Goal: Task Accomplishment & Management: Complete application form

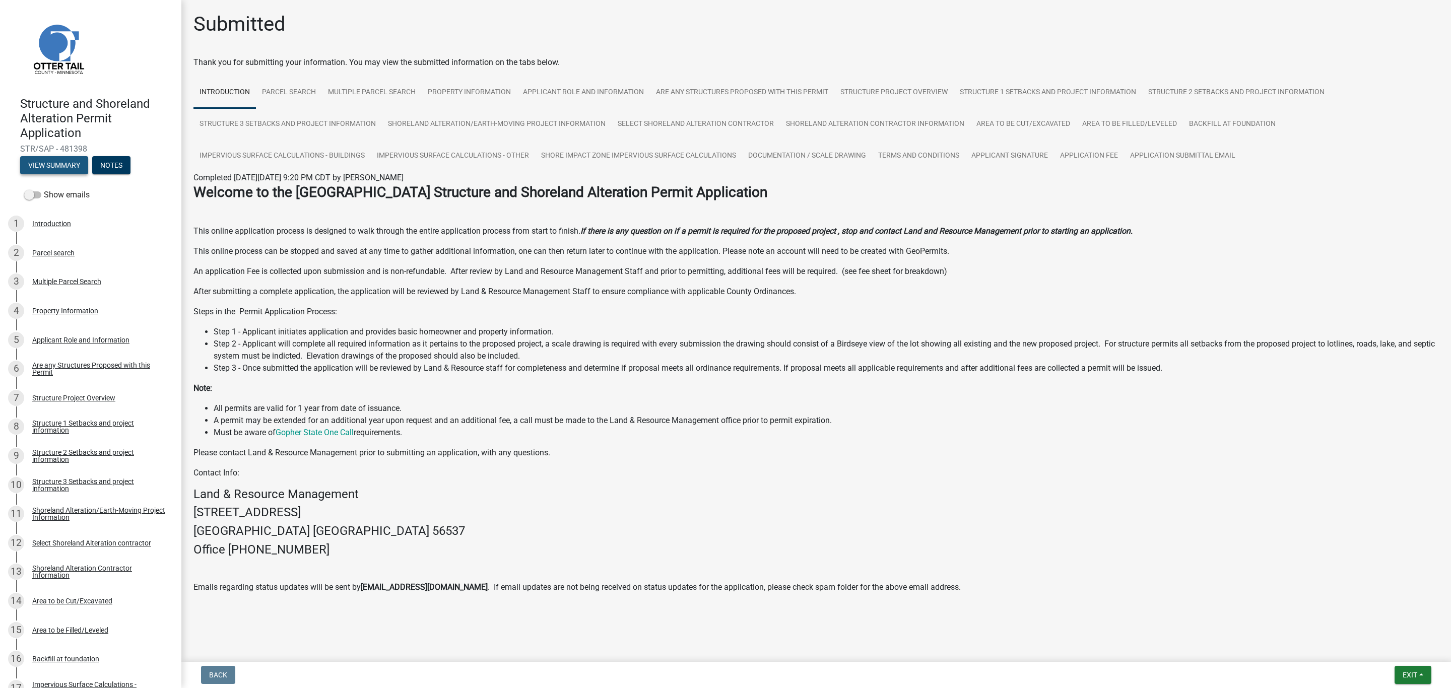
click at [56, 161] on button "View Summary" at bounding box center [54, 165] width 68 height 18
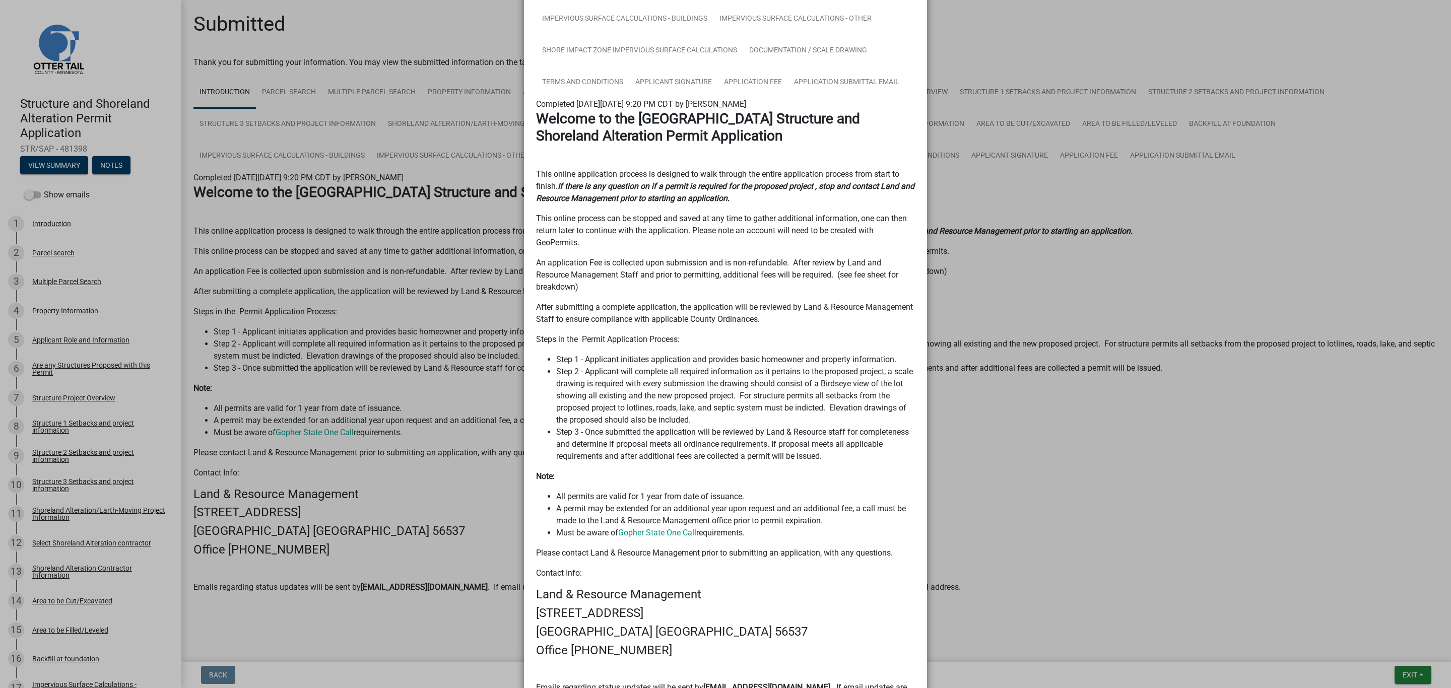
scroll to position [399, 0]
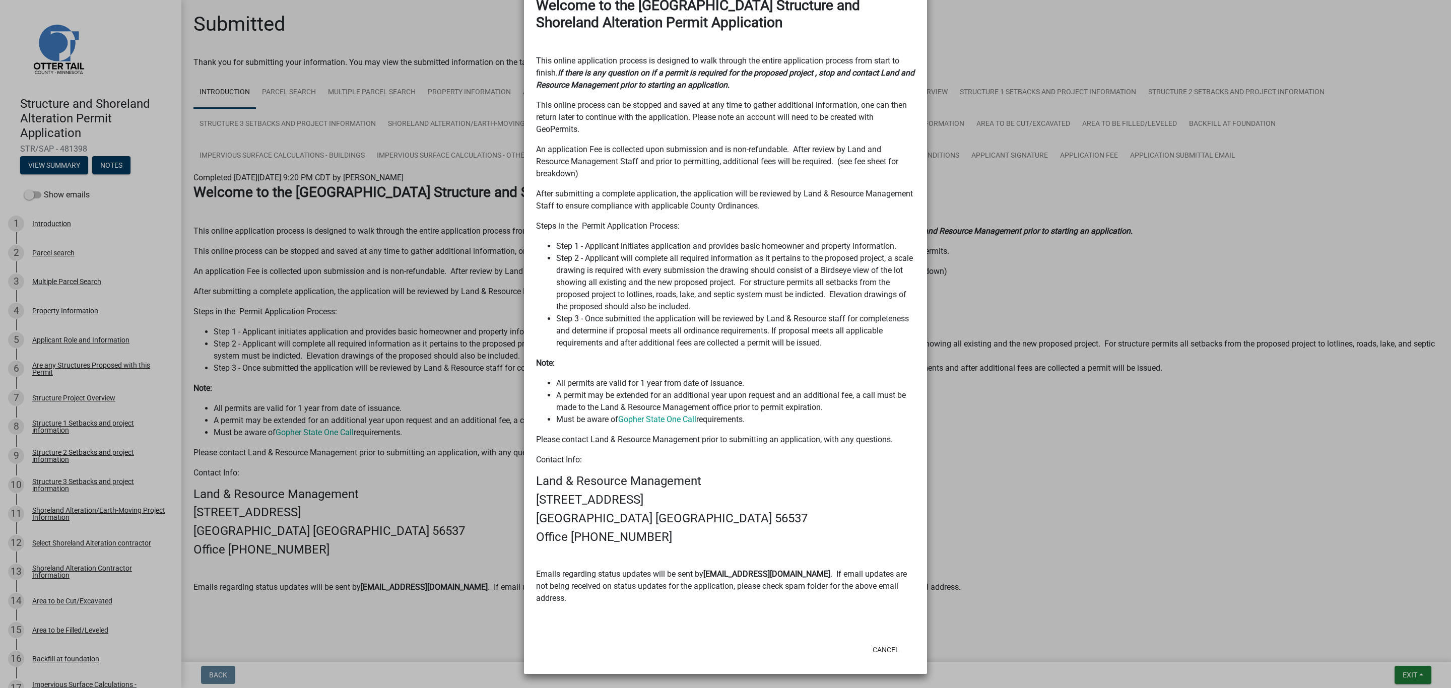
click at [395, 417] on ngb-modal-window "Summary × Printer Friendly Introduction Parcel search Multiple Parcel Search Pr…" at bounding box center [725, 344] width 1451 height 688
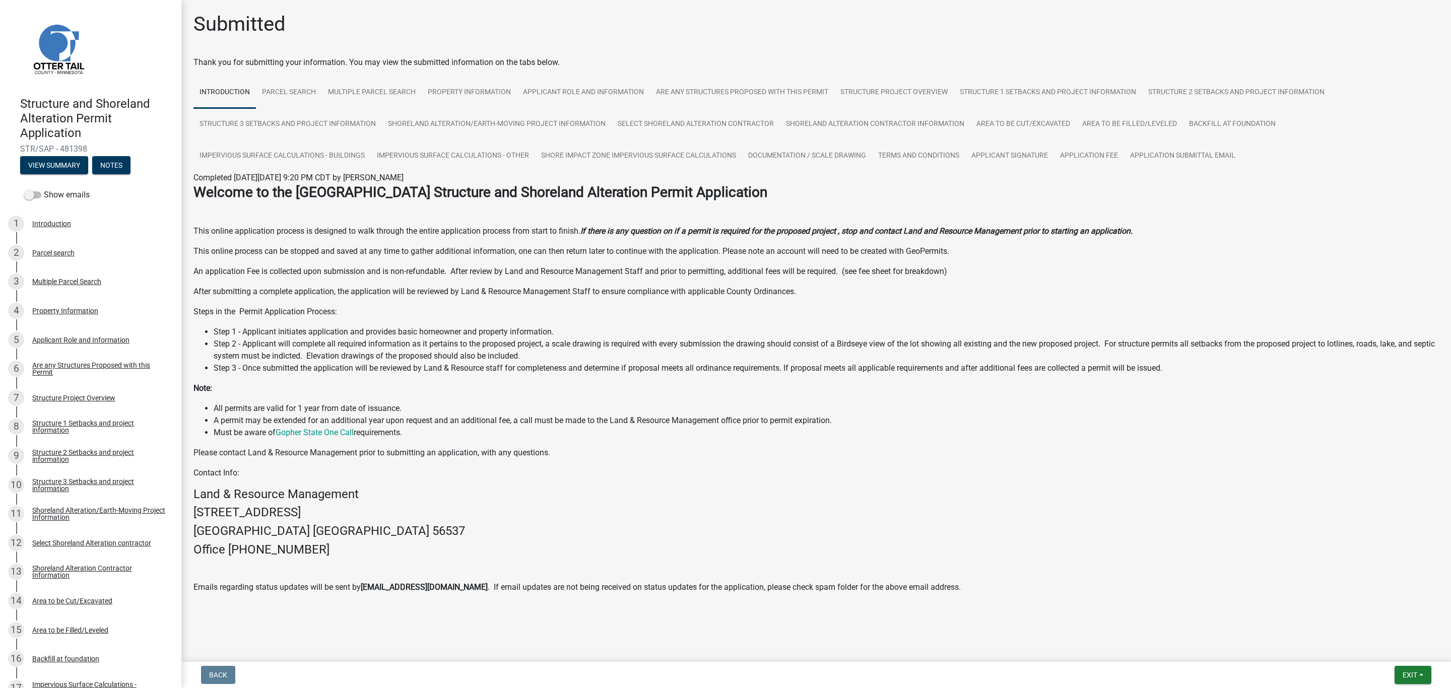
click at [411, 499] on h4 "Land & Resource Management" at bounding box center [816, 494] width 1246 height 15
click at [1312, 532] on h4 "[GEOGRAPHIC_DATA] [GEOGRAPHIC_DATA] 56537" at bounding box center [816, 531] width 1246 height 15
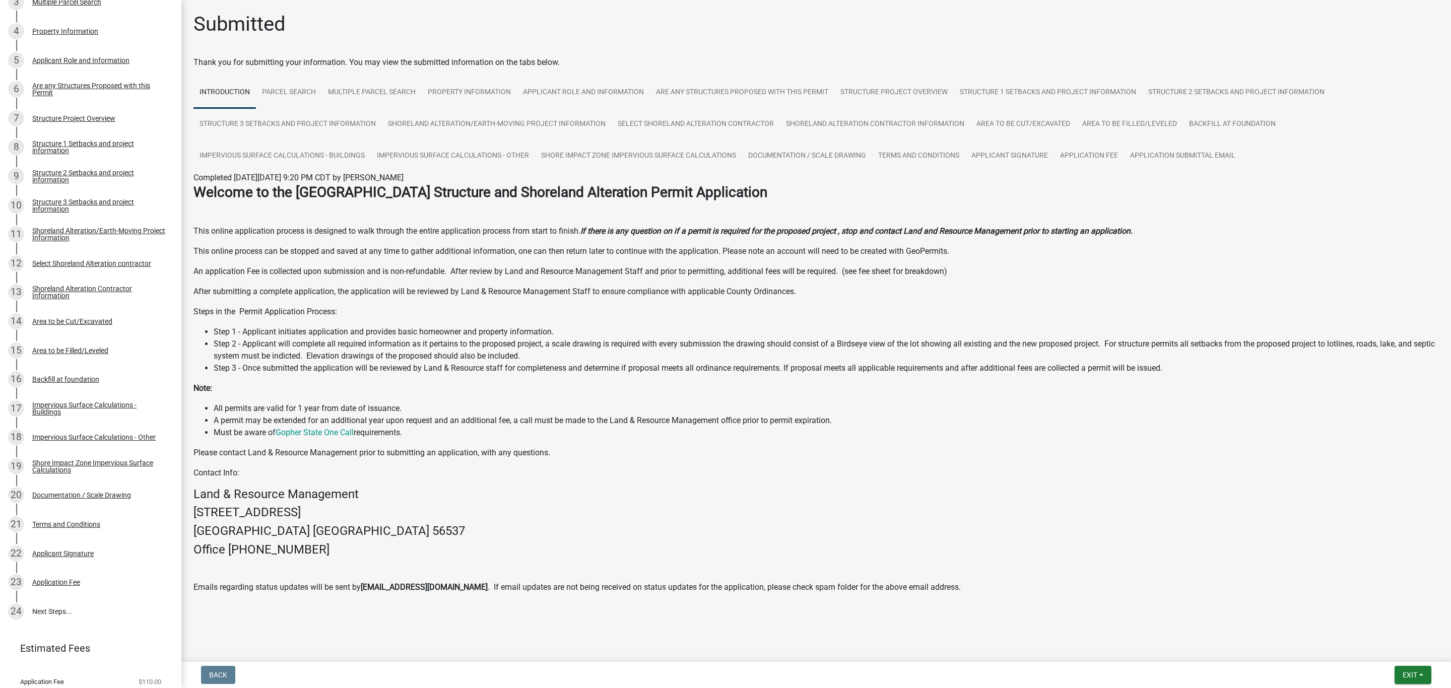
scroll to position [310, 0]
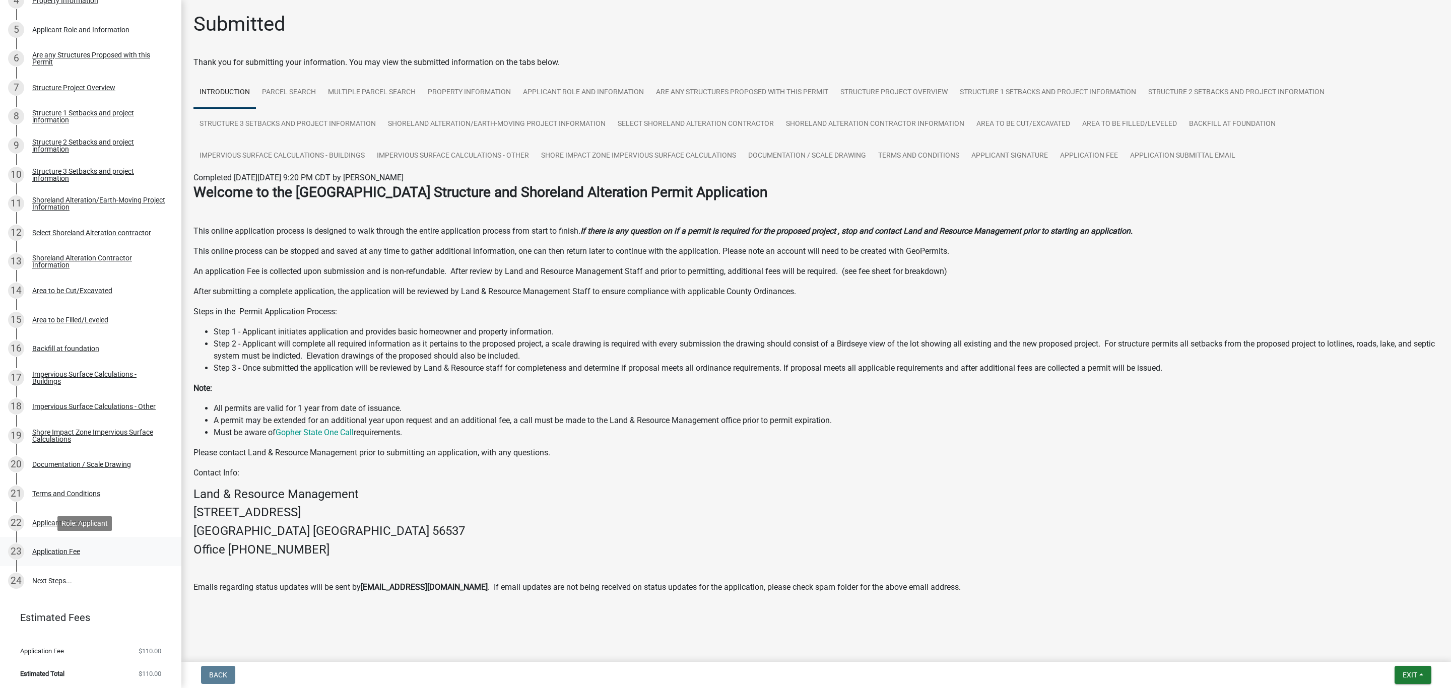
click at [62, 551] on div "Application Fee" at bounding box center [56, 551] width 48 height 7
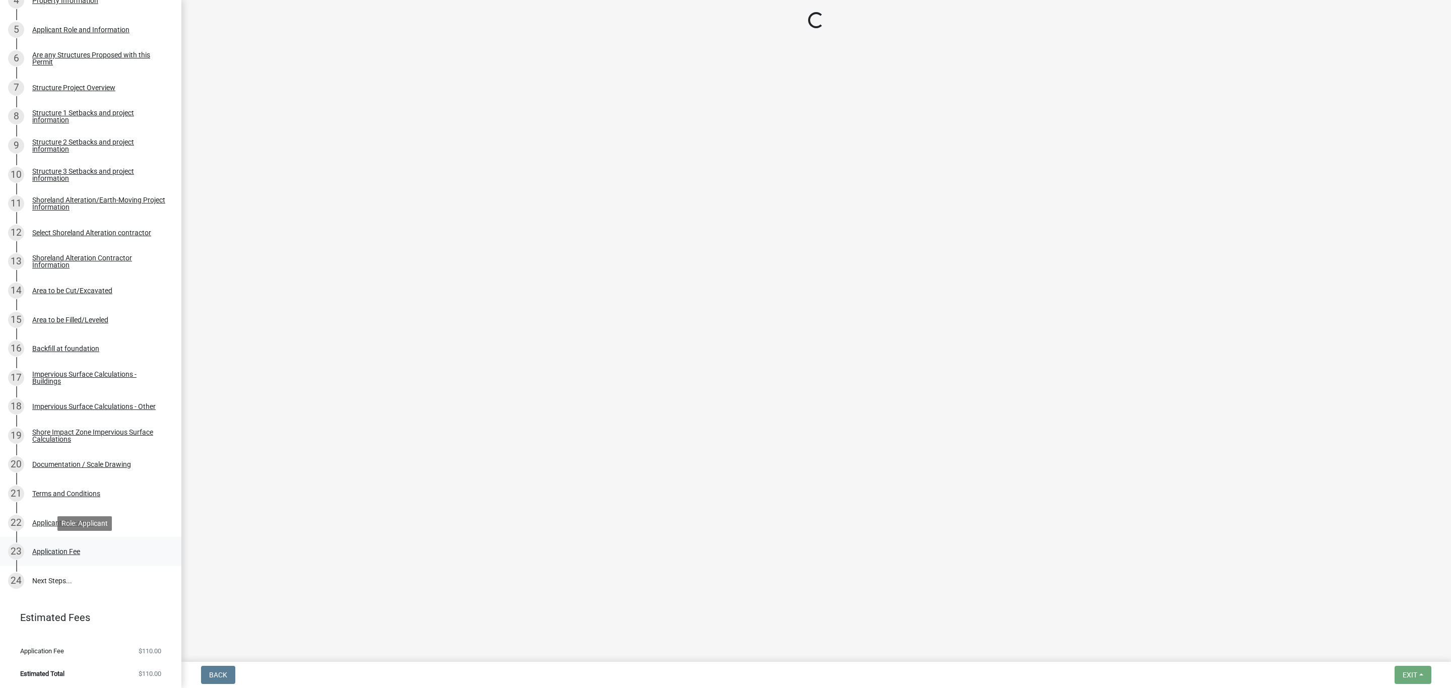
click at [62, 551] on div "Application Fee" at bounding box center [56, 551] width 48 height 7
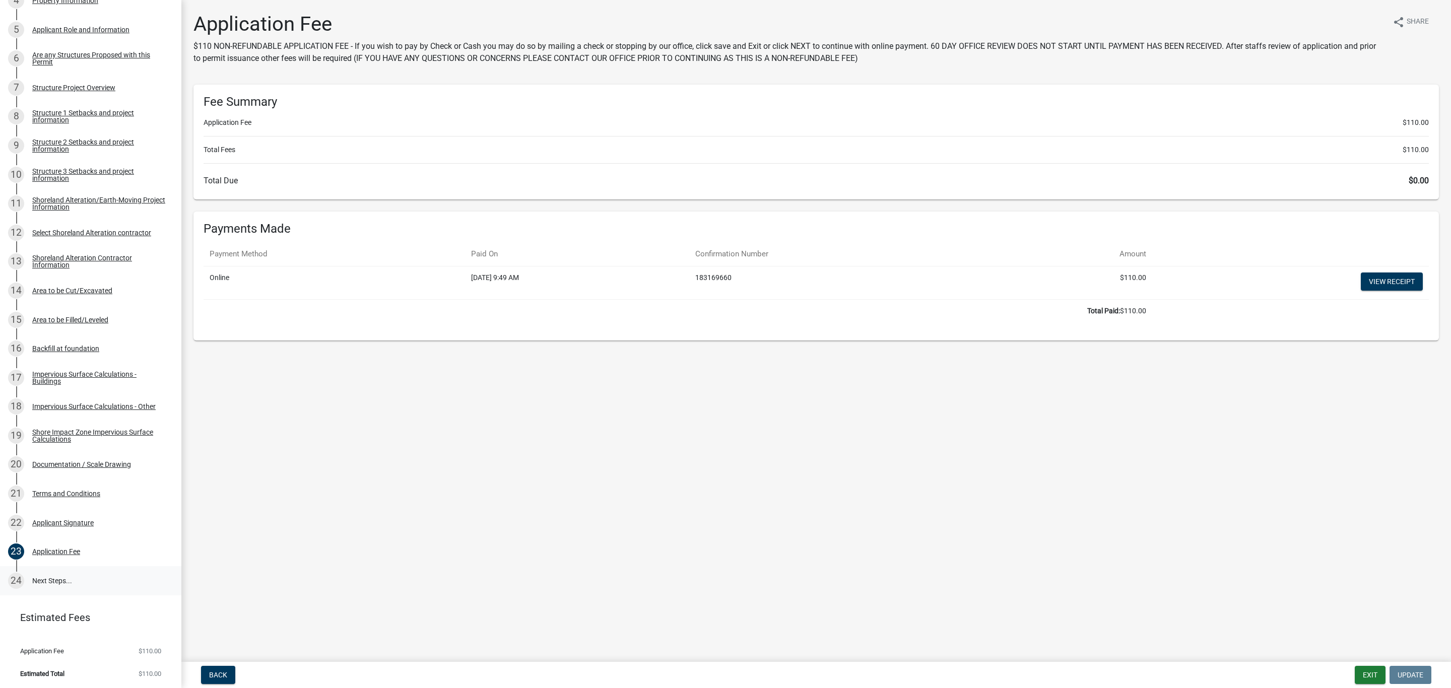
click at [47, 582] on link "24 Next Steps..." at bounding box center [90, 580] width 181 height 29
click at [35, 583] on link "24 Next Steps..." at bounding box center [90, 580] width 181 height 29
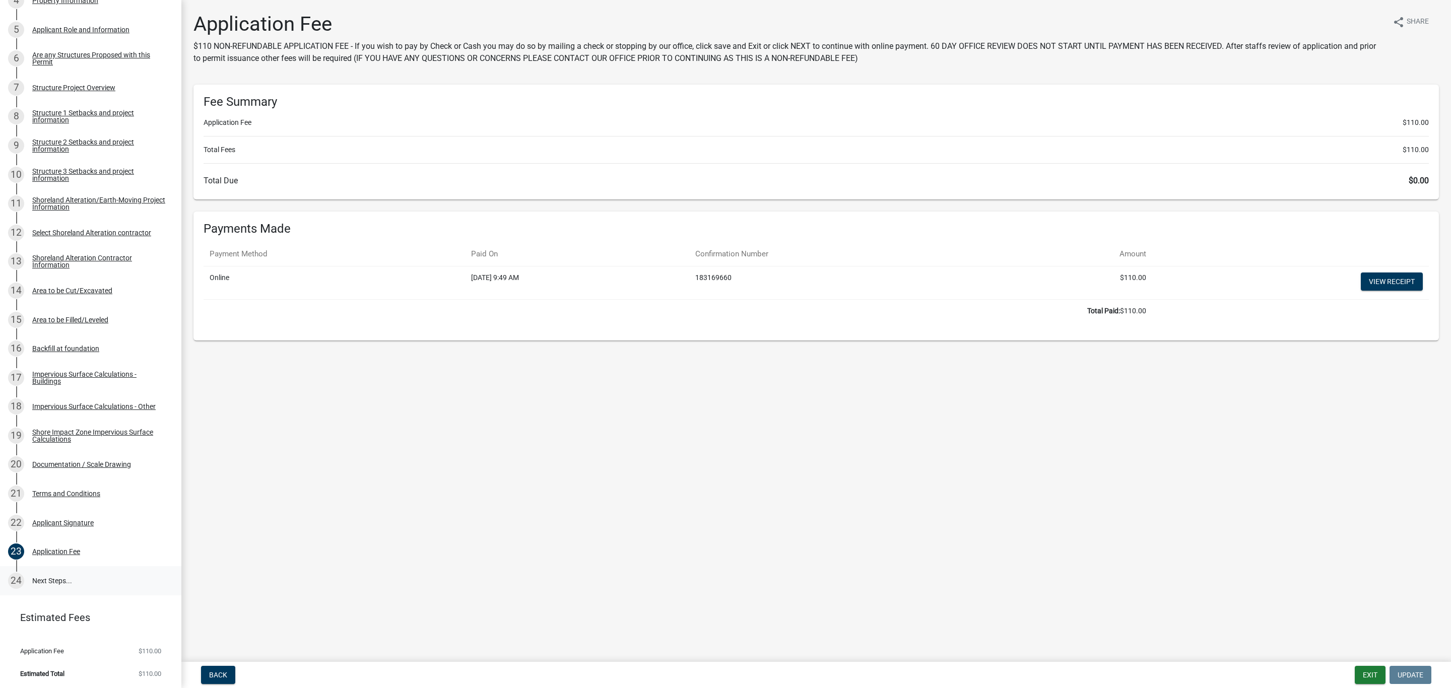
click at [27, 577] on link "24 Next Steps..." at bounding box center [90, 580] width 181 height 29
click at [1371, 675] on button "Exit" at bounding box center [1370, 675] width 31 height 18
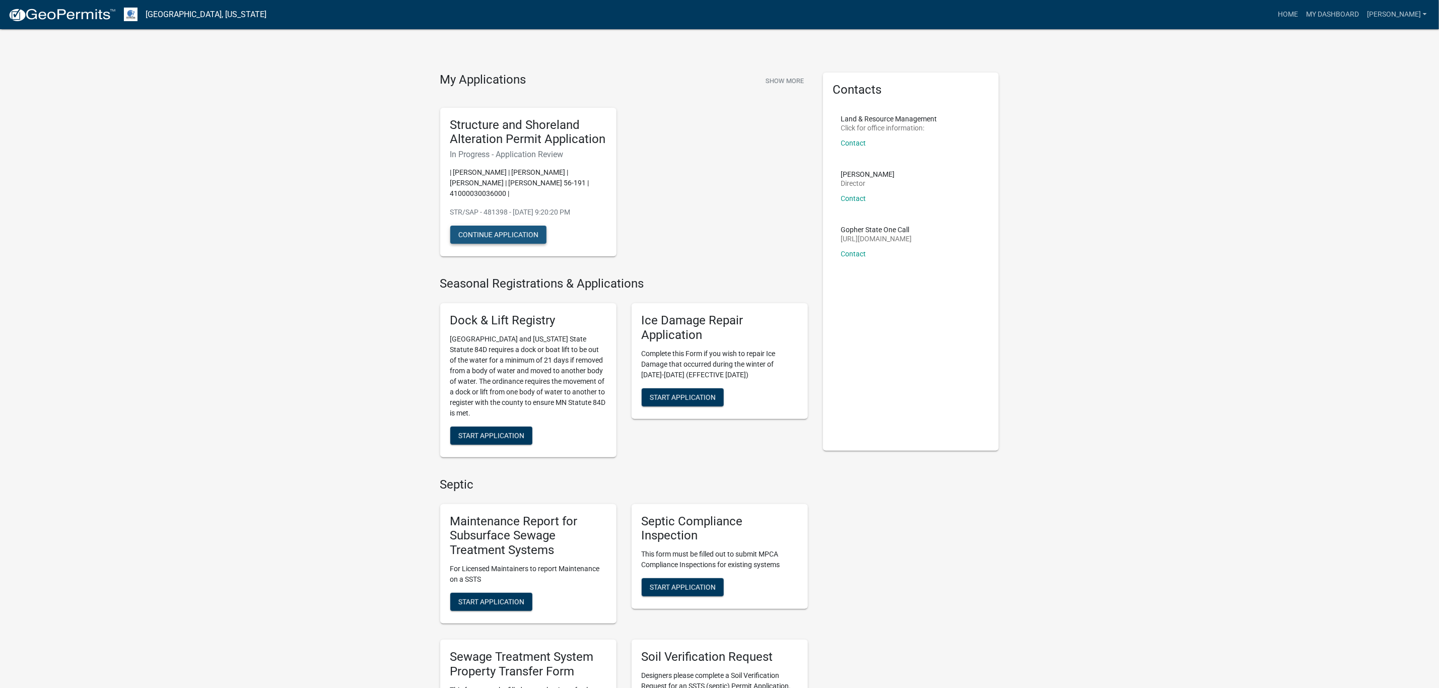
click at [511, 226] on button "Continue Application" at bounding box center [498, 235] width 96 height 18
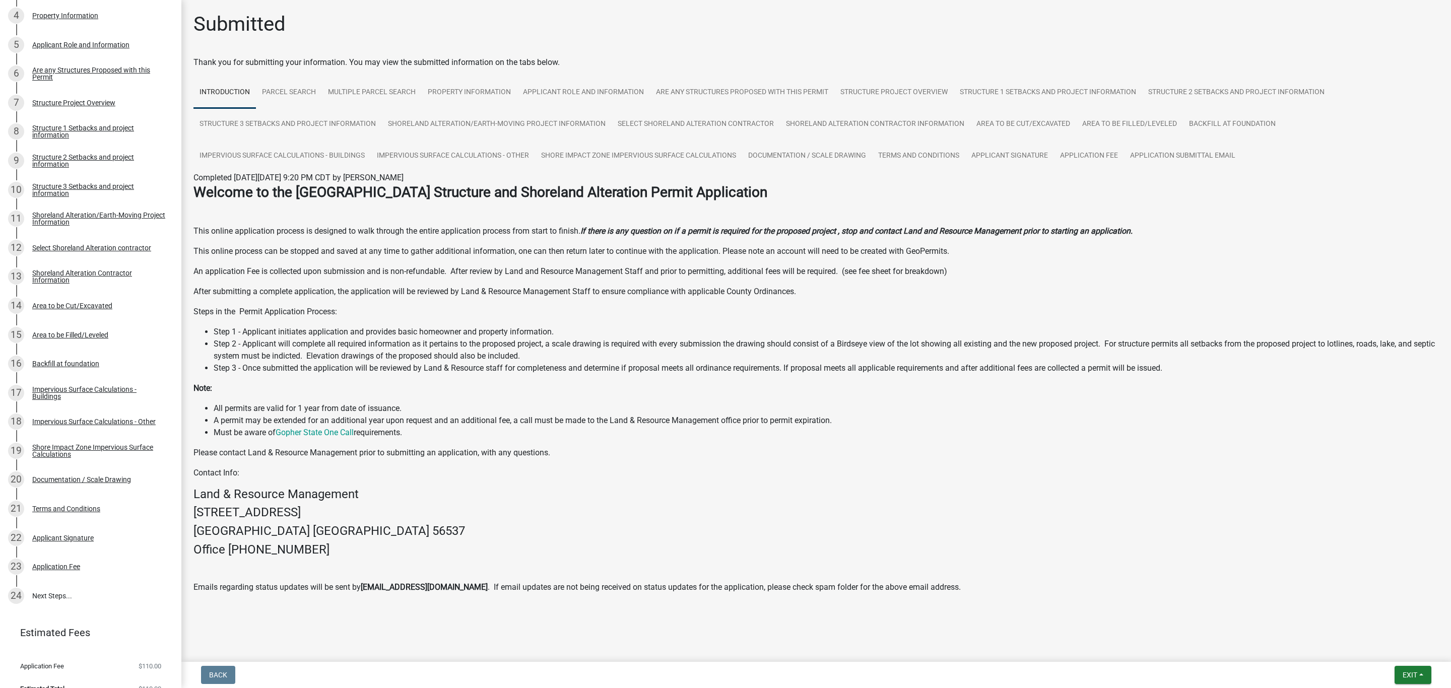
scroll to position [310, 0]
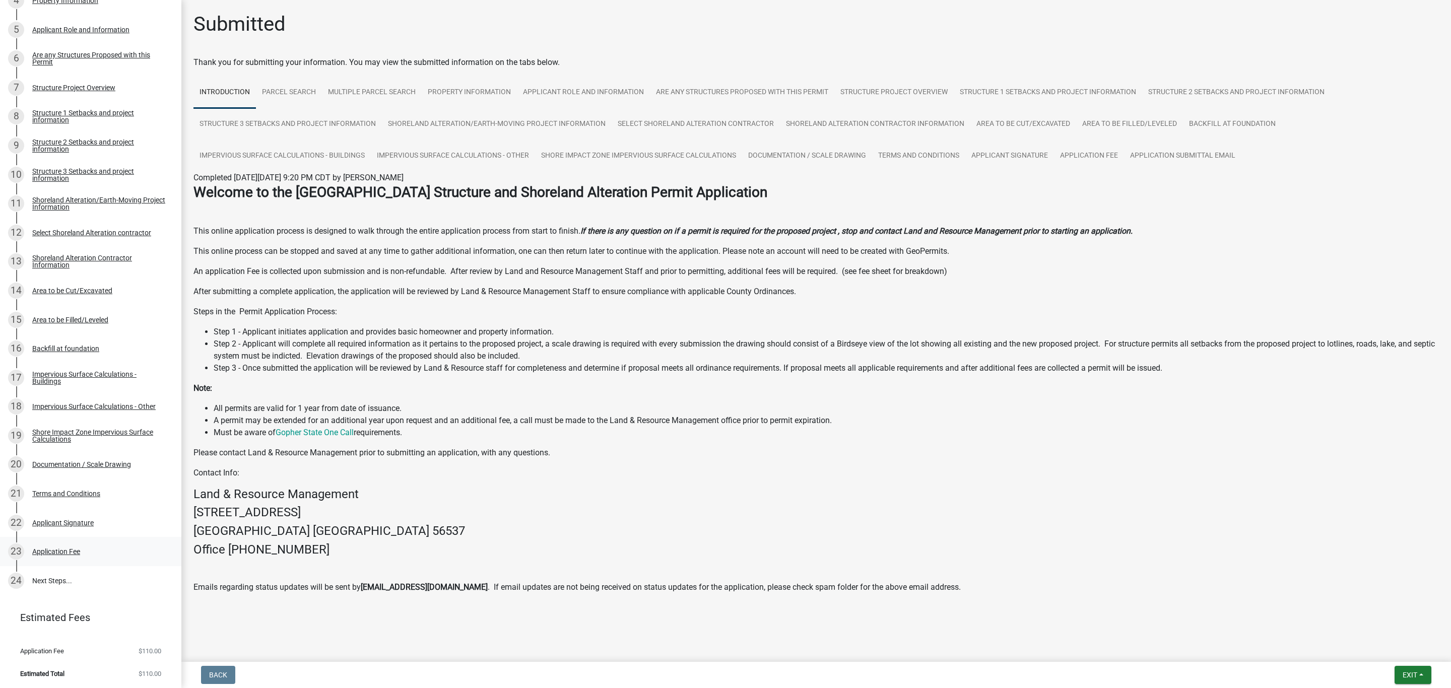
click at [54, 552] on div "Application Fee" at bounding box center [56, 551] width 48 height 7
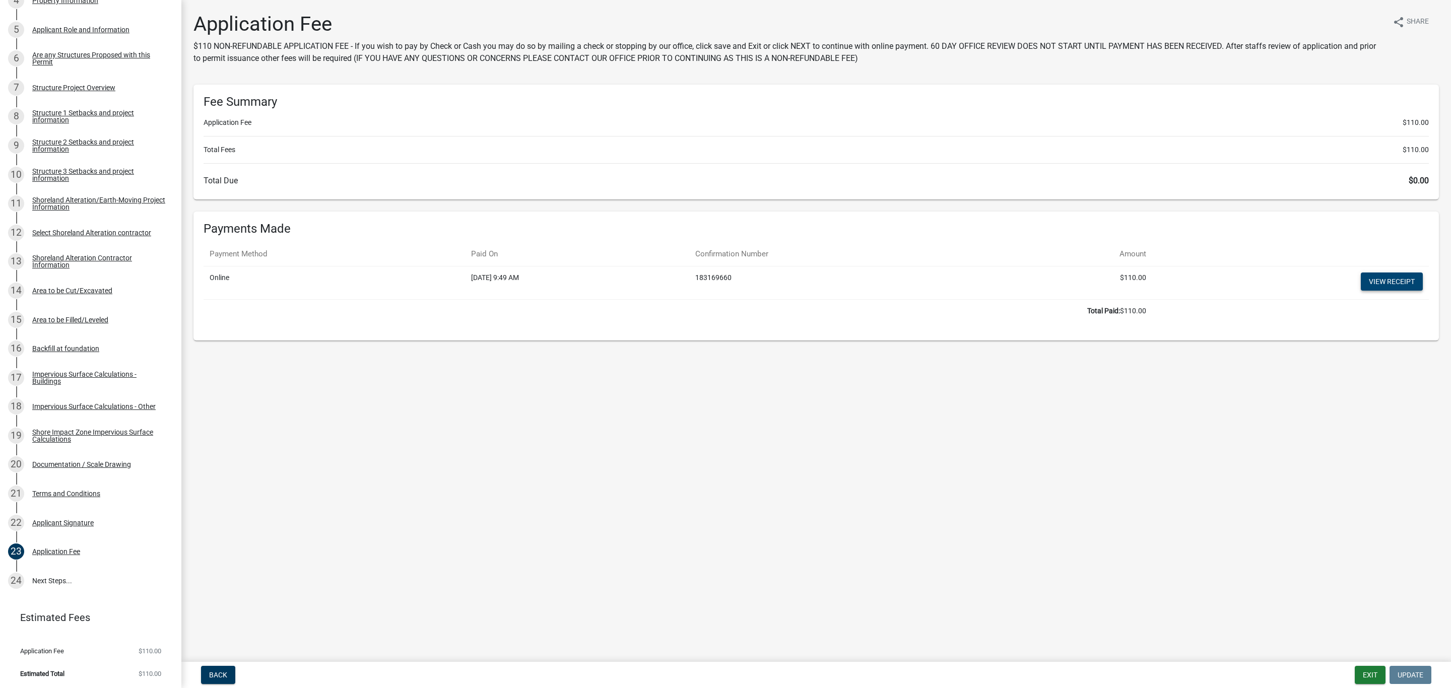
click at [1385, 281] on link "View receipt" at bounding box center [1392, 282] width 62 height 18
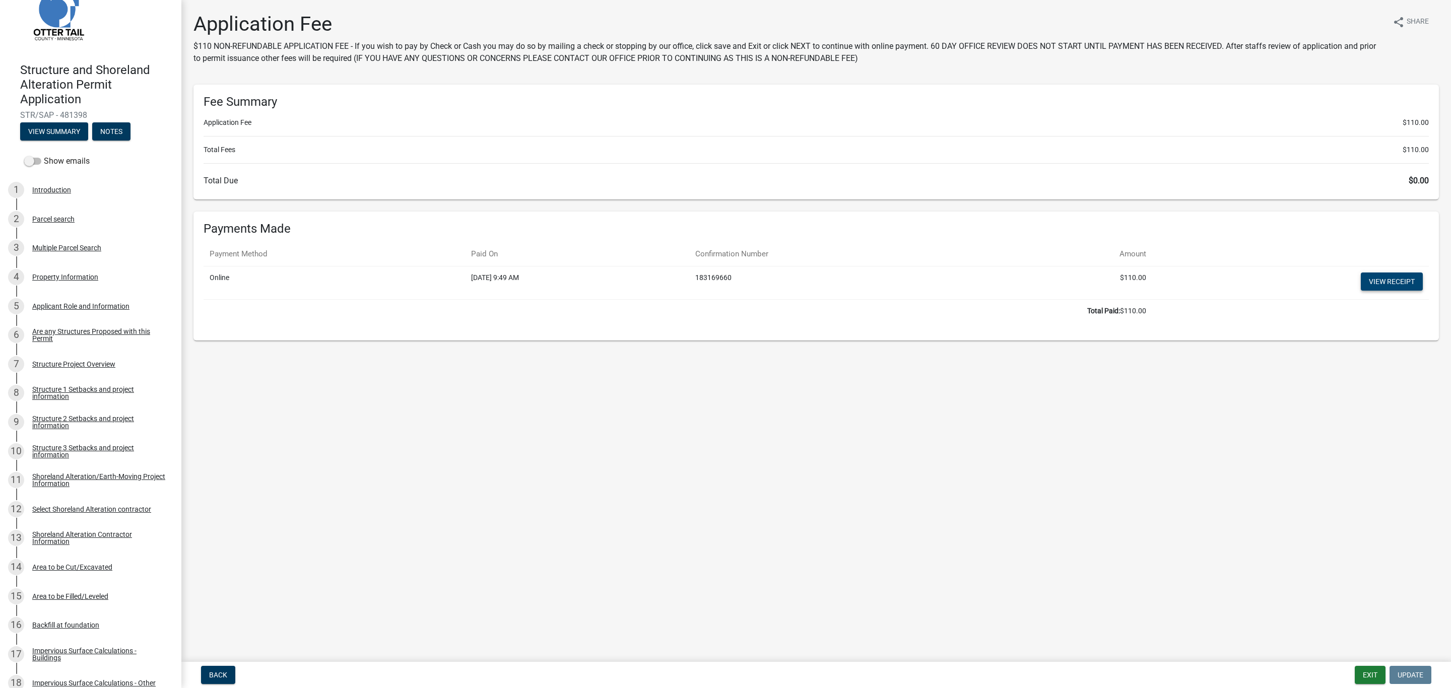
scroll to position [0, 0]
